Goal: Check status: Check status

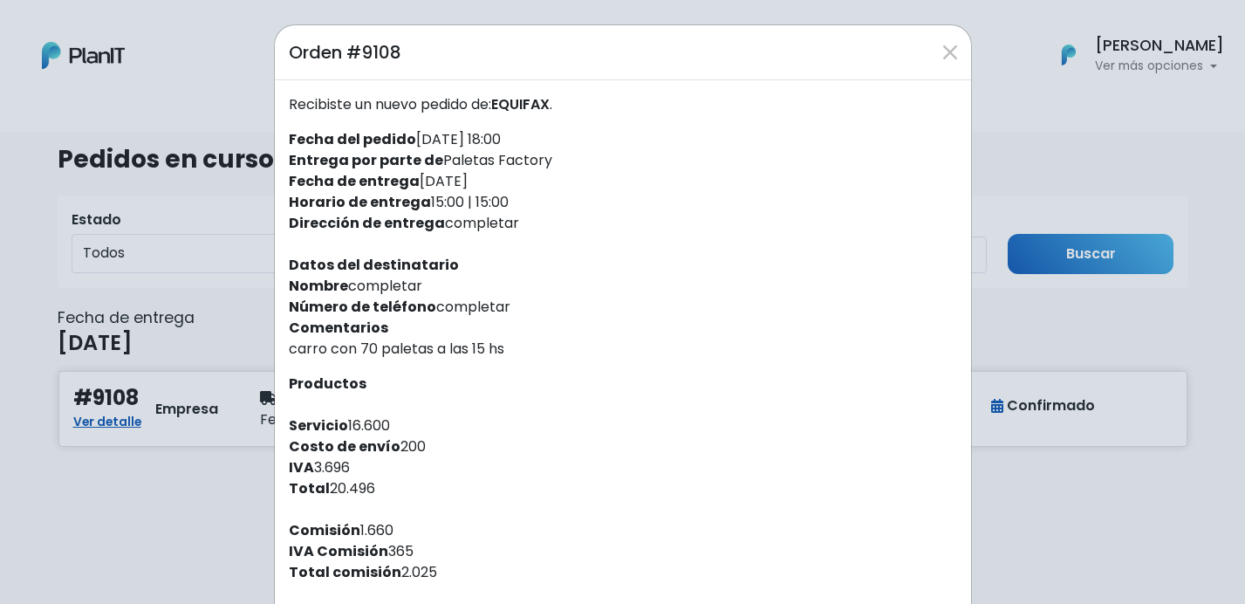
scroll to position [173, 0]
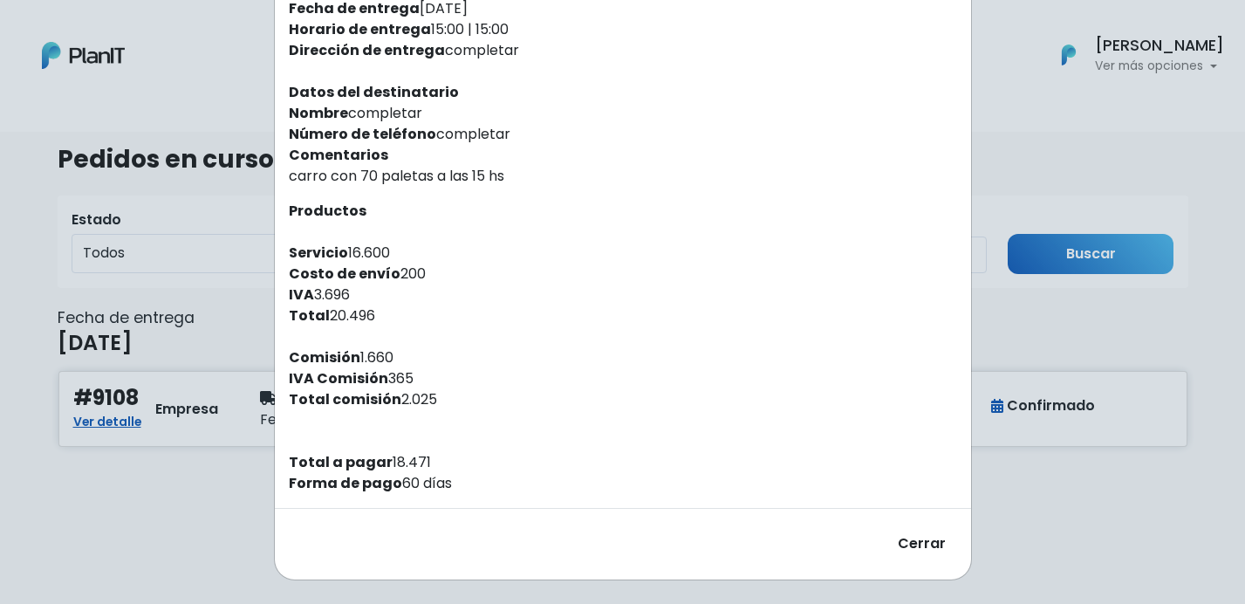
click at [913, 547] on button "Cerrar" at bounding box center [922, 544] width 71 height 43
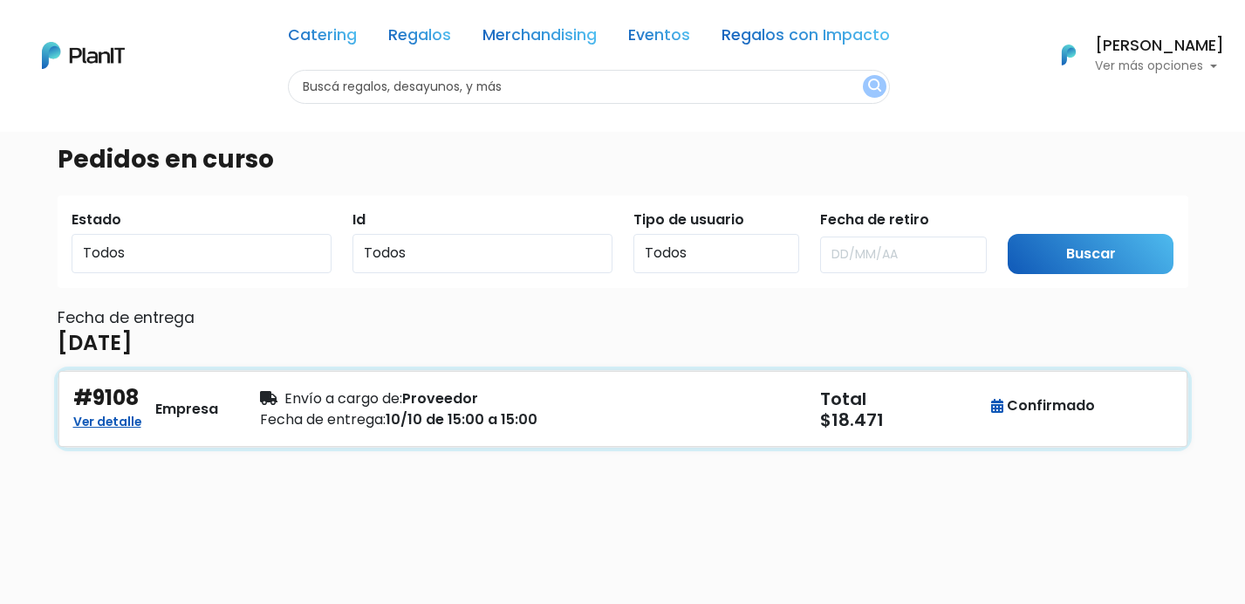
click at [565, 415] on div "Fecha de entrega: 10/10 de 15:00 a 15:00" at bounding box center [436, 419] width 353 height 21
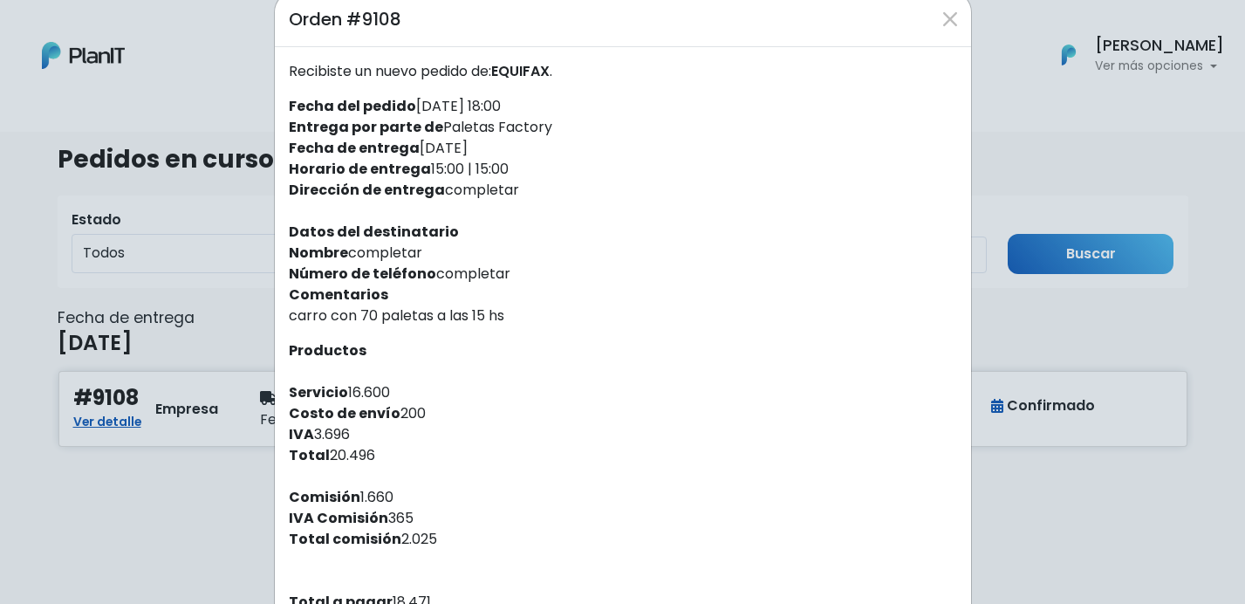
scroll to position [20, 0]
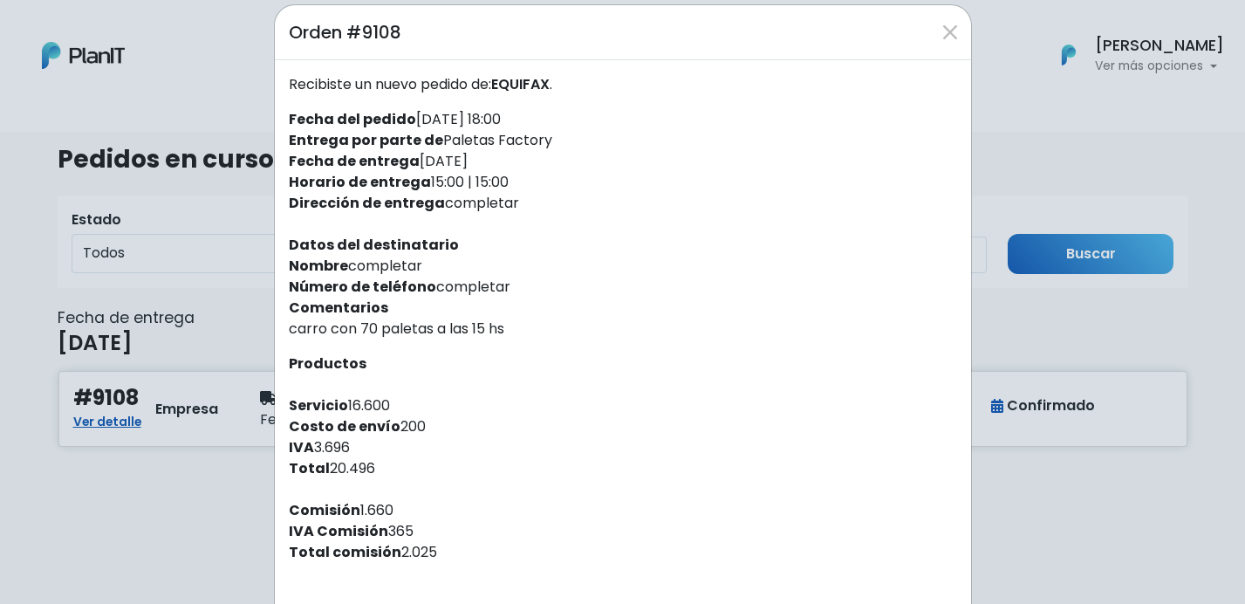
click at [207, 506] on div "Orden #9108 Recibiste un nuevo pedido de: EQUIFAX . Fecha del pedido [DATE] 18:…" at bounding box center [622, 302] width 1245 height 604
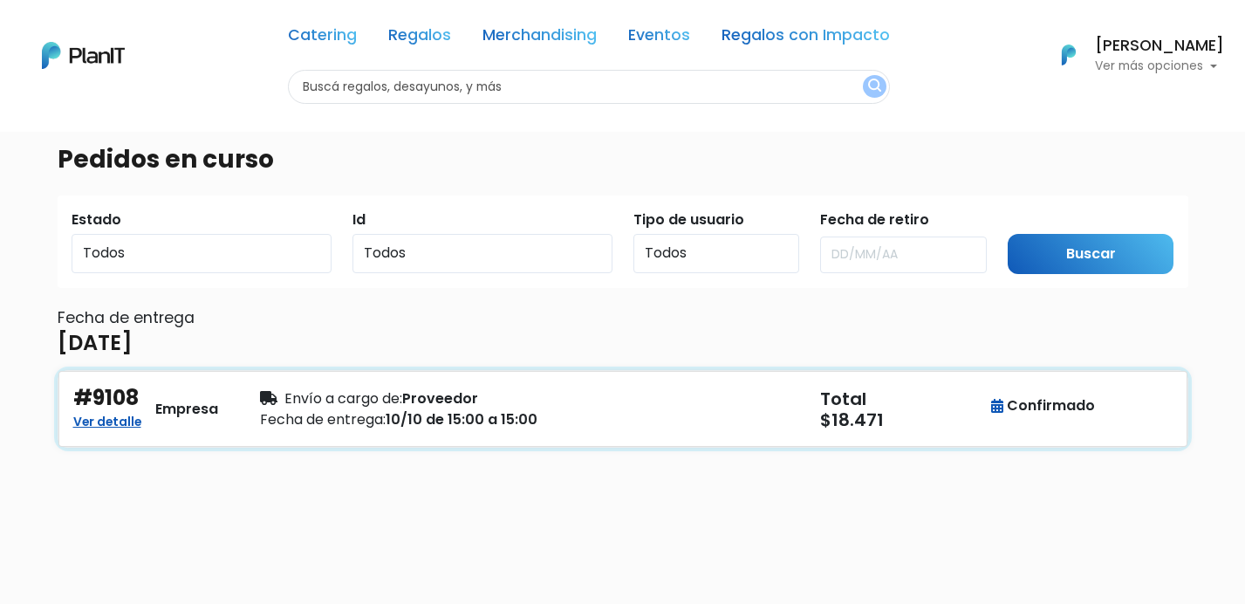
click at [545, 429] on div "Fecha de entrega: 10/10 de 15:00 a 15:00" at bounding box center [436, 419] width 353 height 21
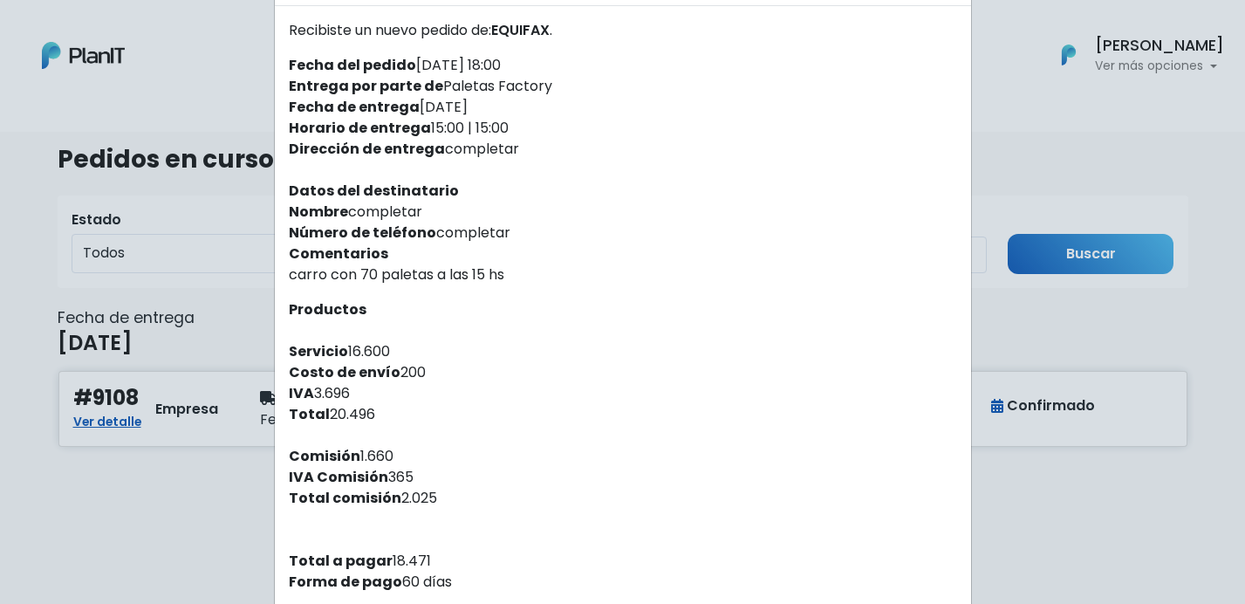
scroll to position [0, 0]
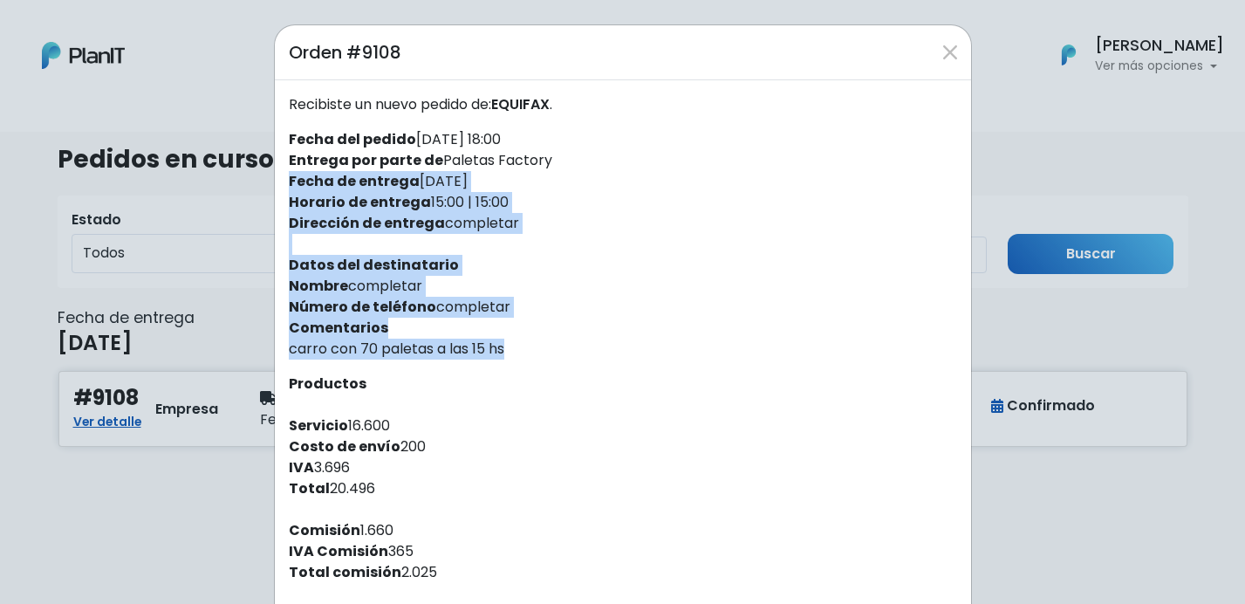
drag, startPoint x: 517, startPoint y: 353, endPoint x: 283, endPoint y: 181, distance: 290.3
click at [283, 181] on div "Recibiste un nuevo pedido de: EQUIFAX . Fecha del pedido [DATE] 18:00 Entrega p…" at bounding box center [623, 380] width 696 height 600
copy div "Fecha de entrega [DATE] [PERSON_NAME] de entrega 15:00 | 15:00 Dirección de ent…"
click at [161, 289] on div "Orden #9108 Recibiste un nuevo pedido de: EQUIFAX . Fecha del pedido [DATE] 18:…" at bounding box center [622, 302] width 1245 height 604
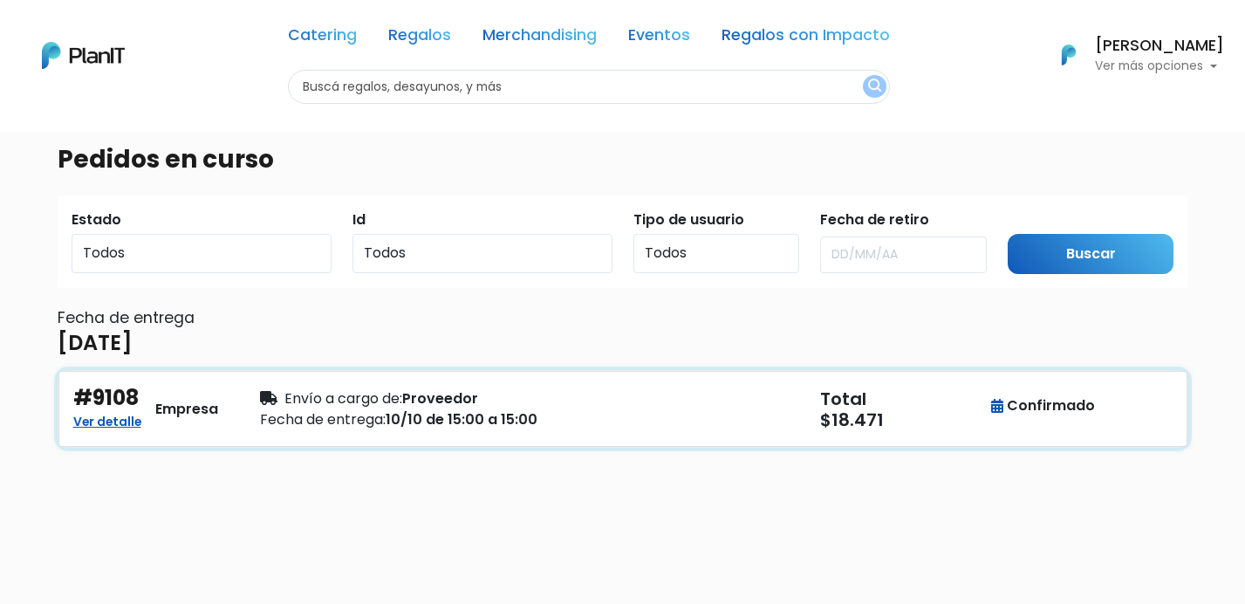
click at [441, 384] on div "#9108 Ver detalle Empresa Envío a cargo de: Proveedor Fecha de entrega: 10/10 d…" at bounding box center [622, 409] width 1129 height 76
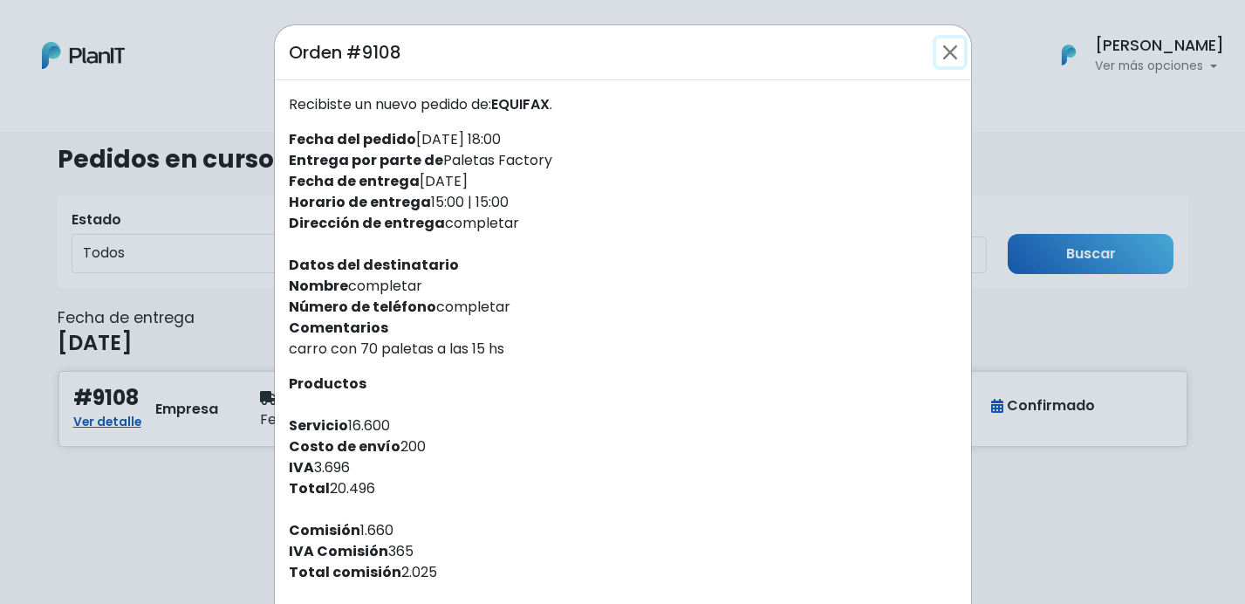
click at [947, 48] on button "Close" at bounding box center [951, 52] width 28 height 28
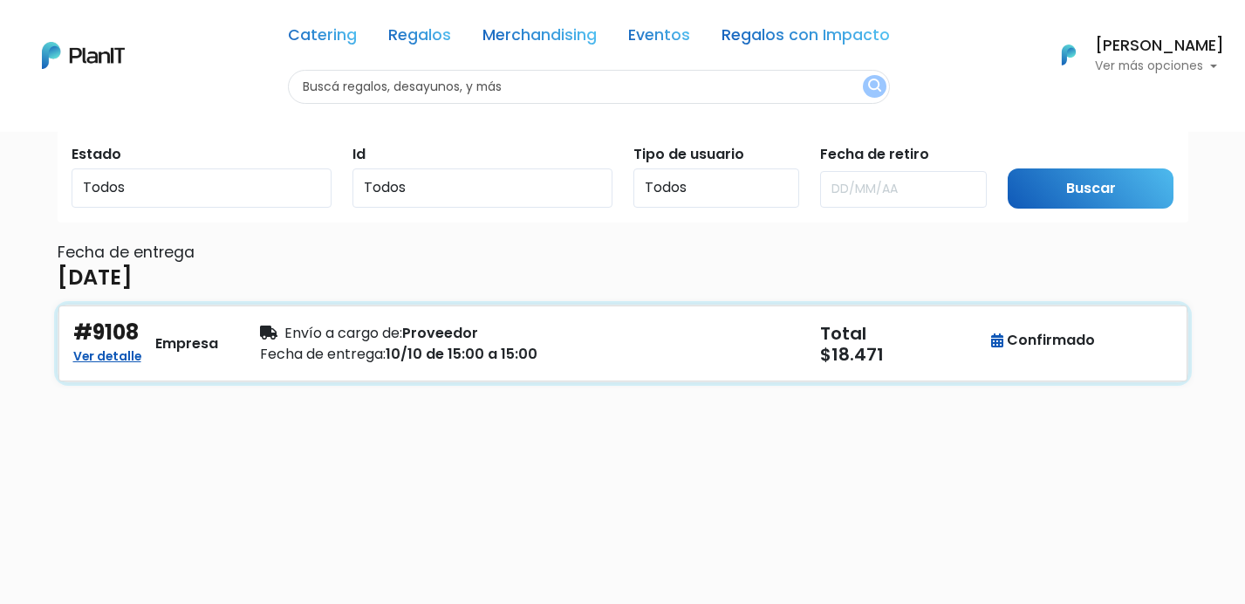
scroll to position [59, 0]
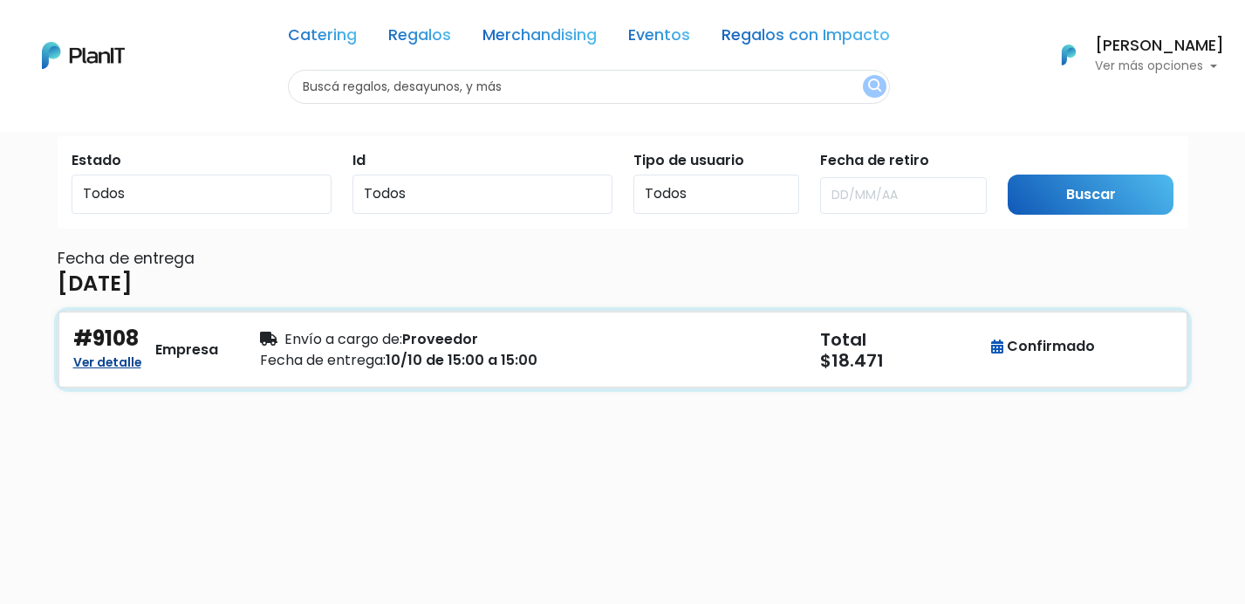
click at [122, 365] on link "Ver detalle" at bounding box center [107, 360] width 68 height 21
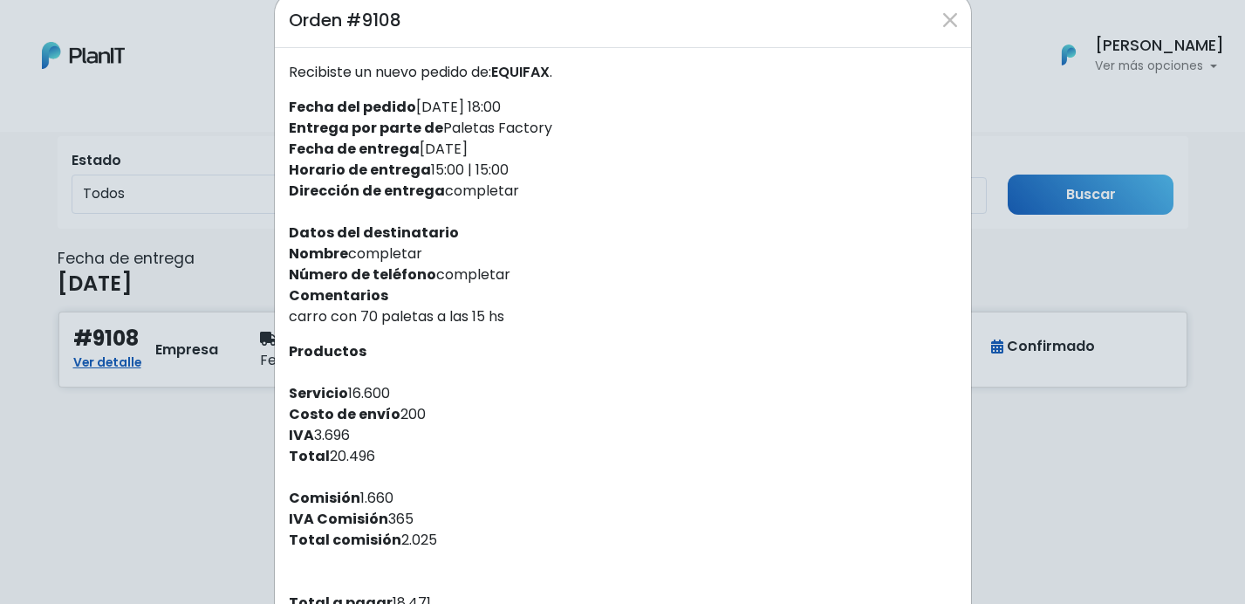
scroll to position [0, 0]
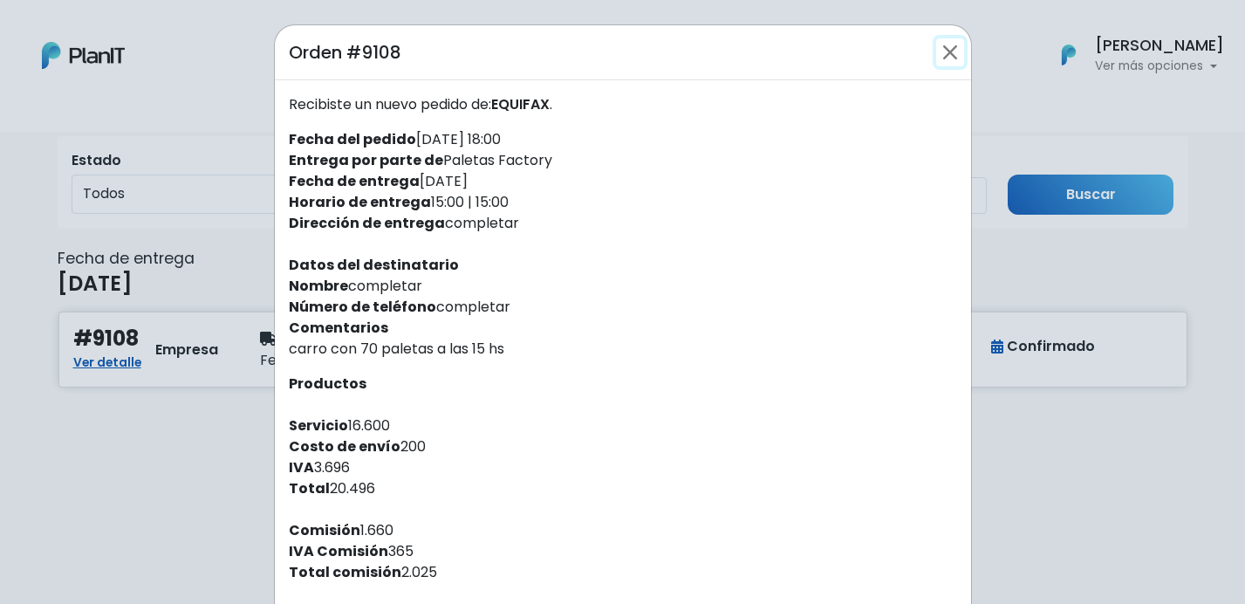
click at [950, 52] on button "Close" at bounding box center [951, 52] width 28 height 28
